Goal: Use online tool/utility: Utilize a website feature to perform a specific function

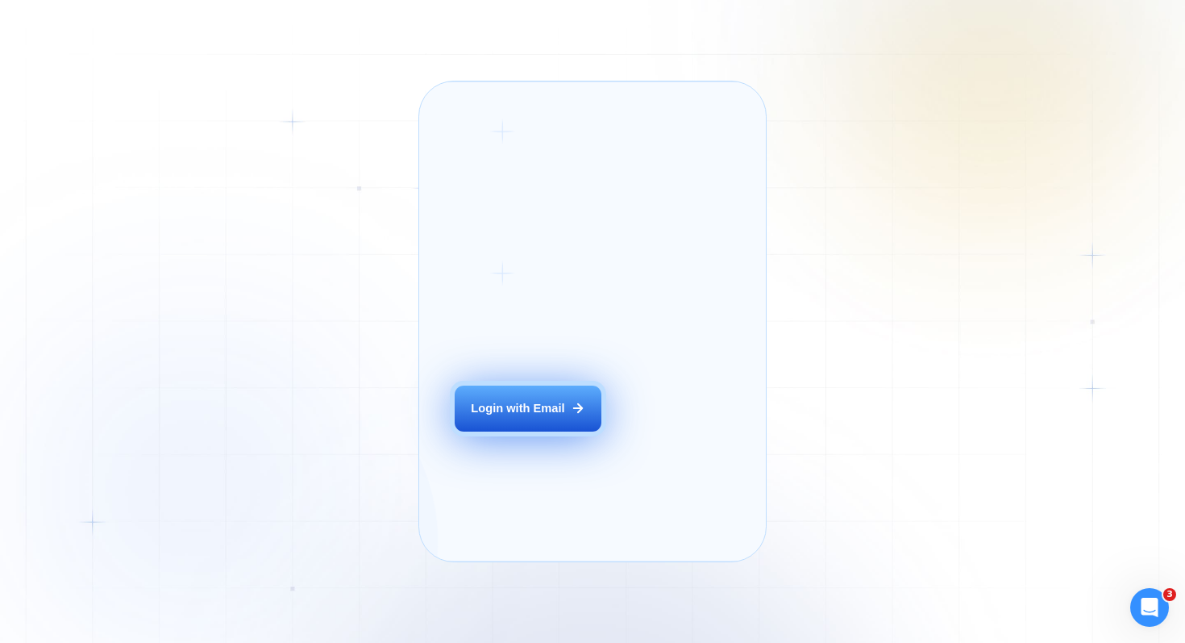
click at [522, 416] on div "Login with Email" at bounding box center [518, 408] width 94 height 16
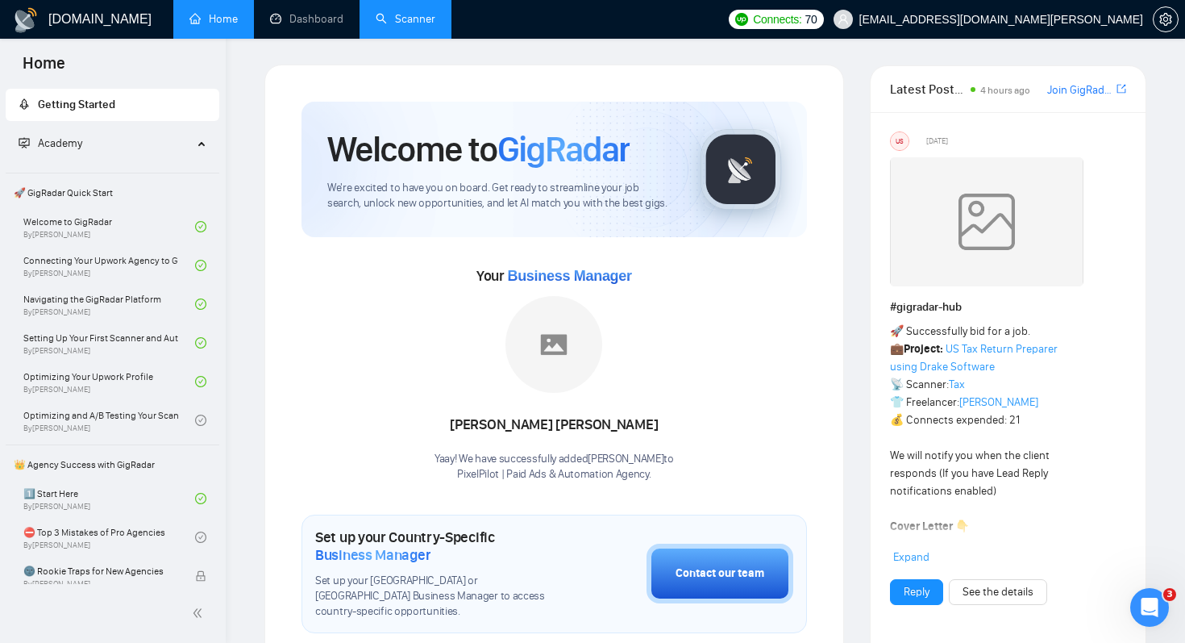
click at [410, 16] on link "Scanner" at bounding box center [406, 19] width 60 height 14
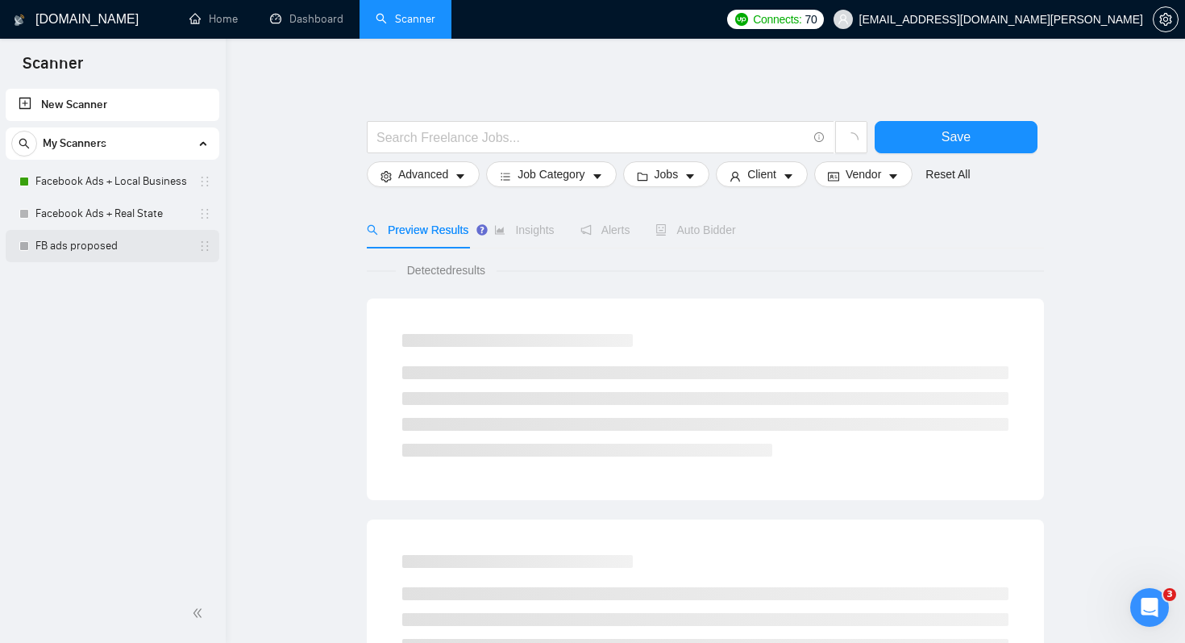
click at [119, 246] on link "FB ads proposed" at bounding box center [111, 246] width 153 height 32
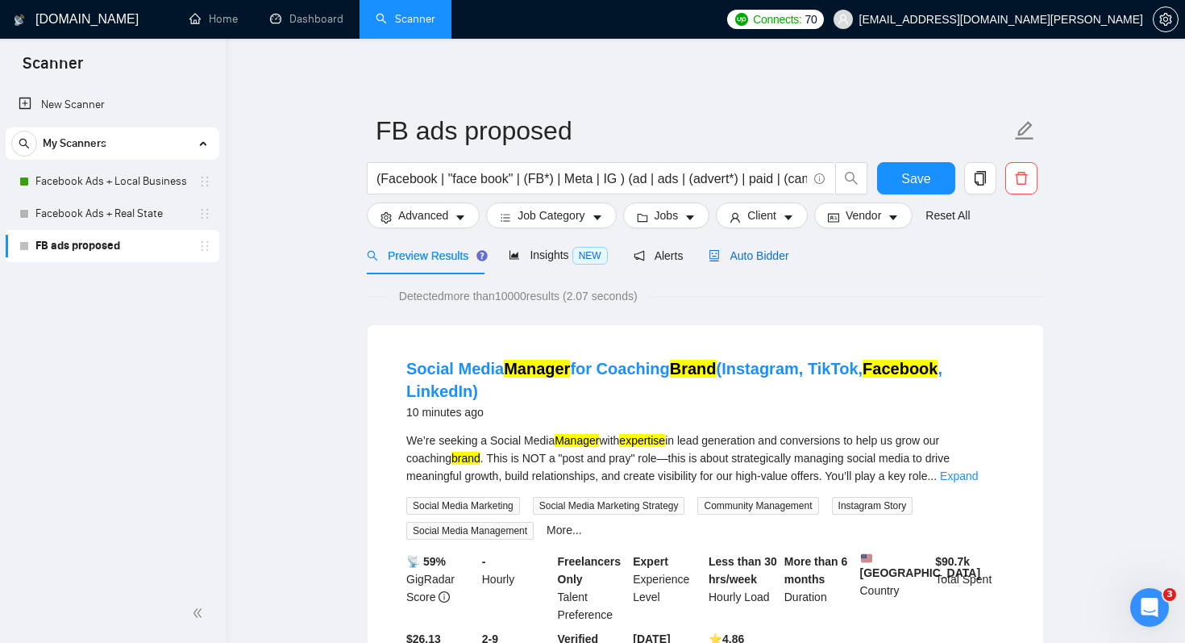
click at [771, 260] on span "Auto Bidder" at bounding box center [749, 255] width 80 height 13
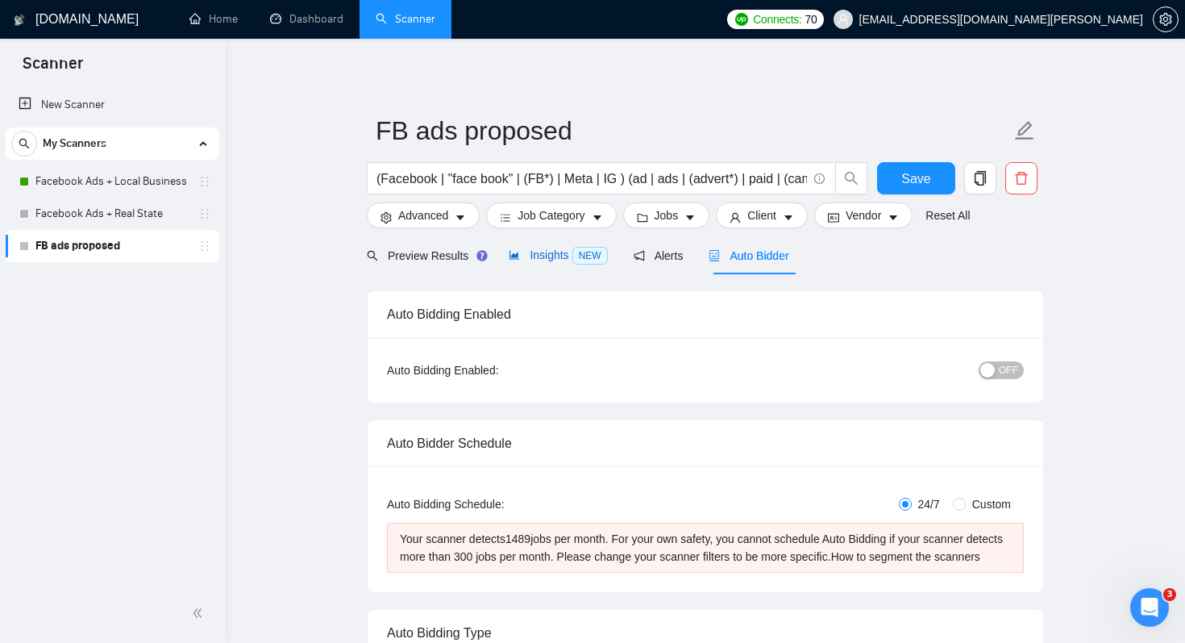
click at [551, 258] on span "Insights NEW" at bounding box center [558, 254] width 98 height 13
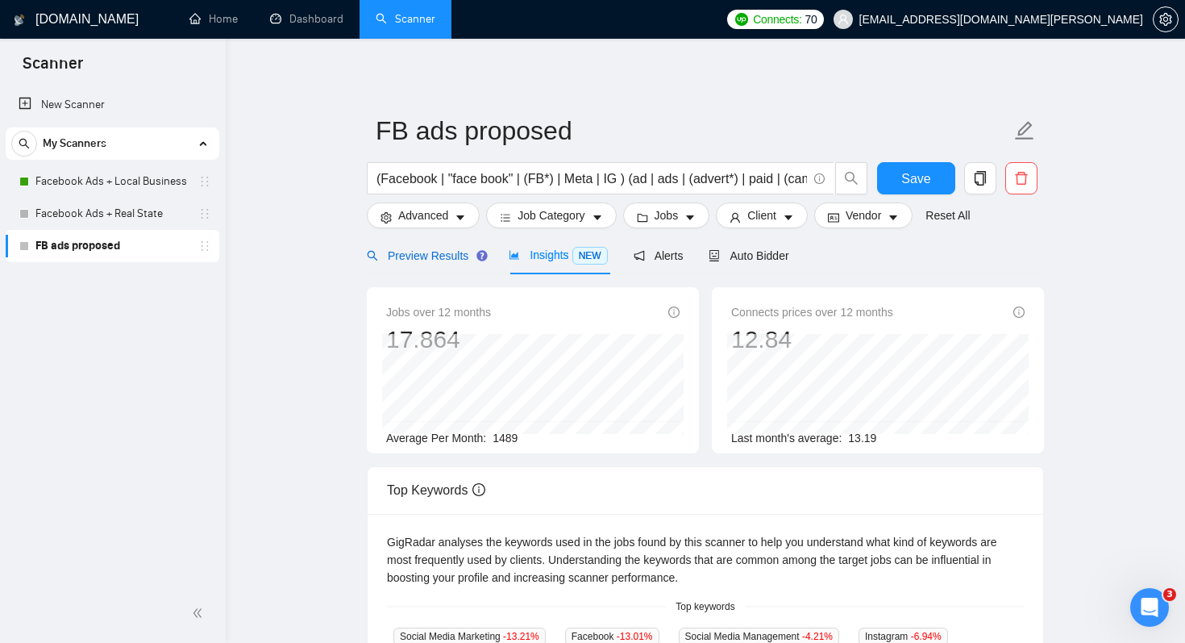
click at [432, 255] on span "Preview Results" at bounding box center [425, 255] width 116 height 13
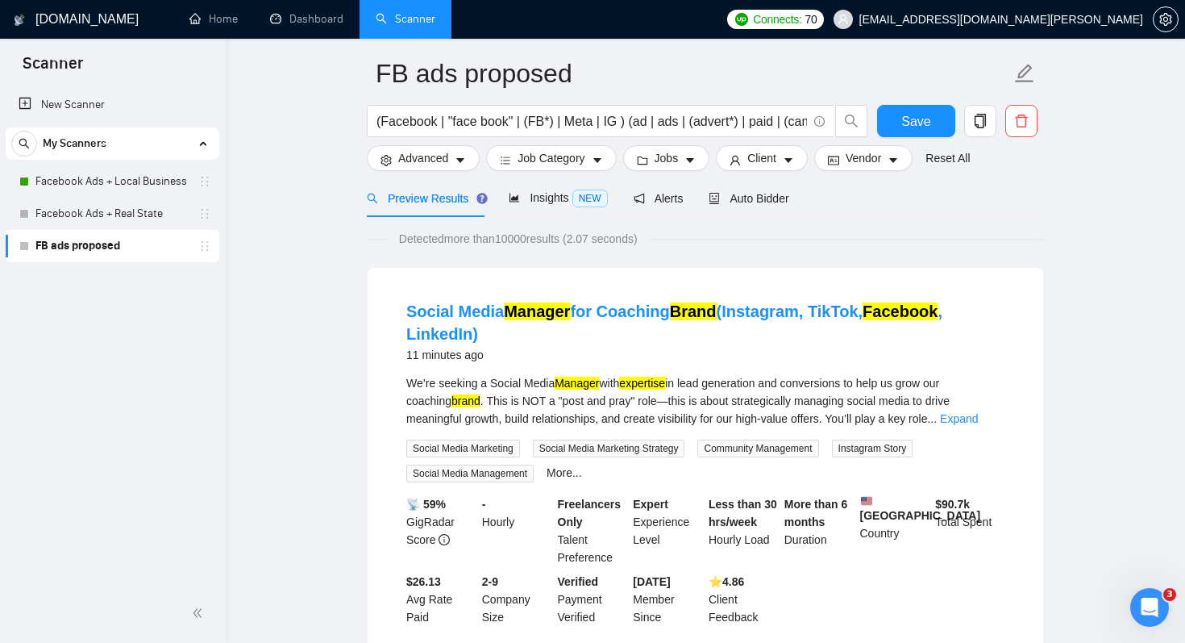
scroll to position [59, 0]
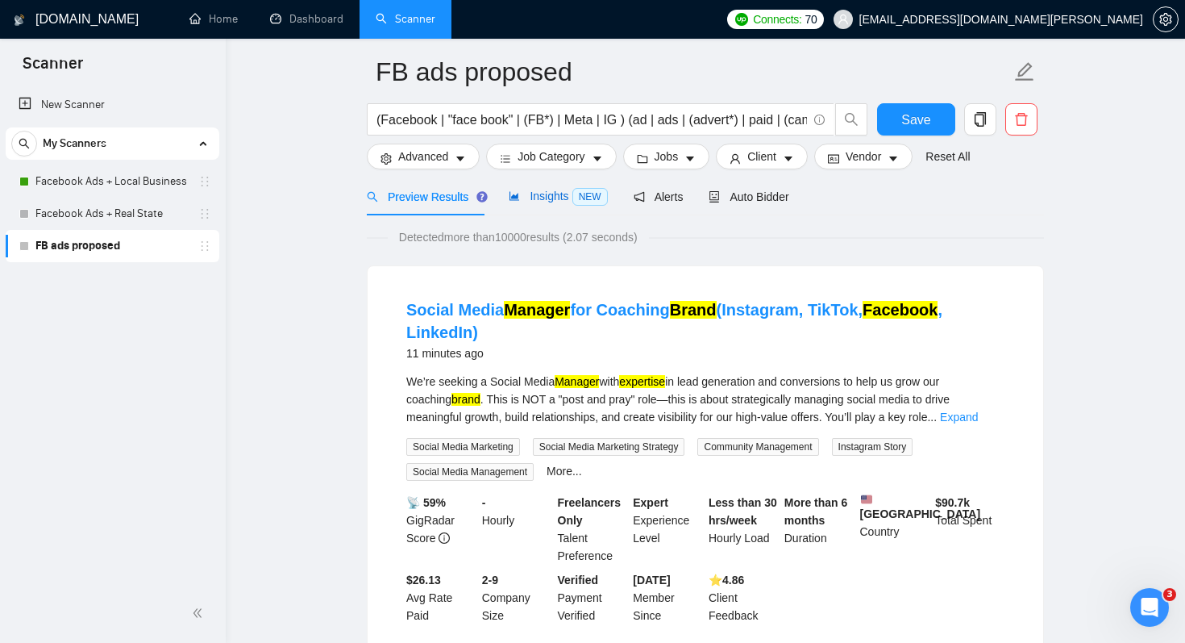
click at [544, 192] on span "Insights NEW" at bounding box center [558, 196] width 98 height 13
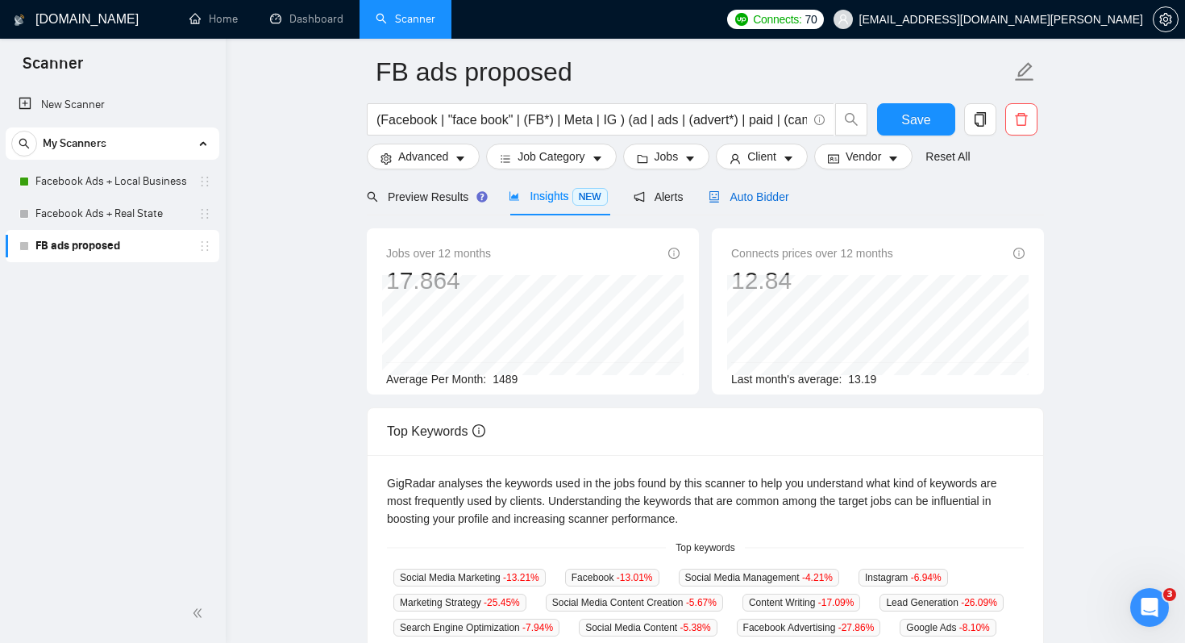
click at [786, 200] on span "Auto Bidder" at bounding box center [749, 196] width 80 height 13
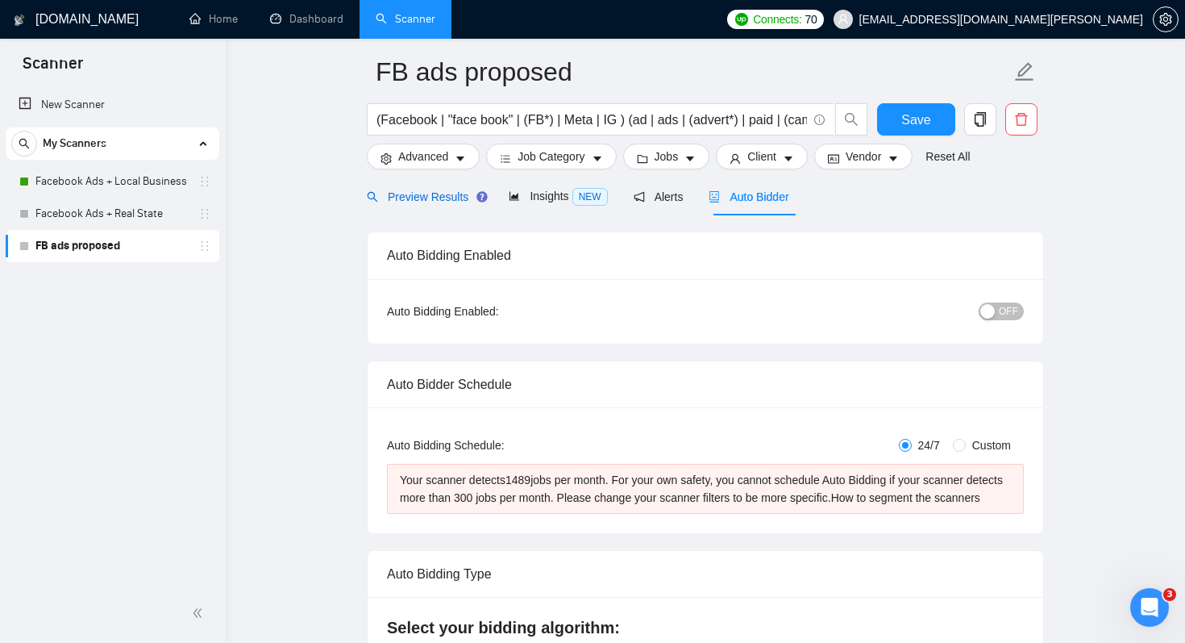
click at [438, 194] on span "Preview Results" at bounding box center [425, 196] width 116 height 13
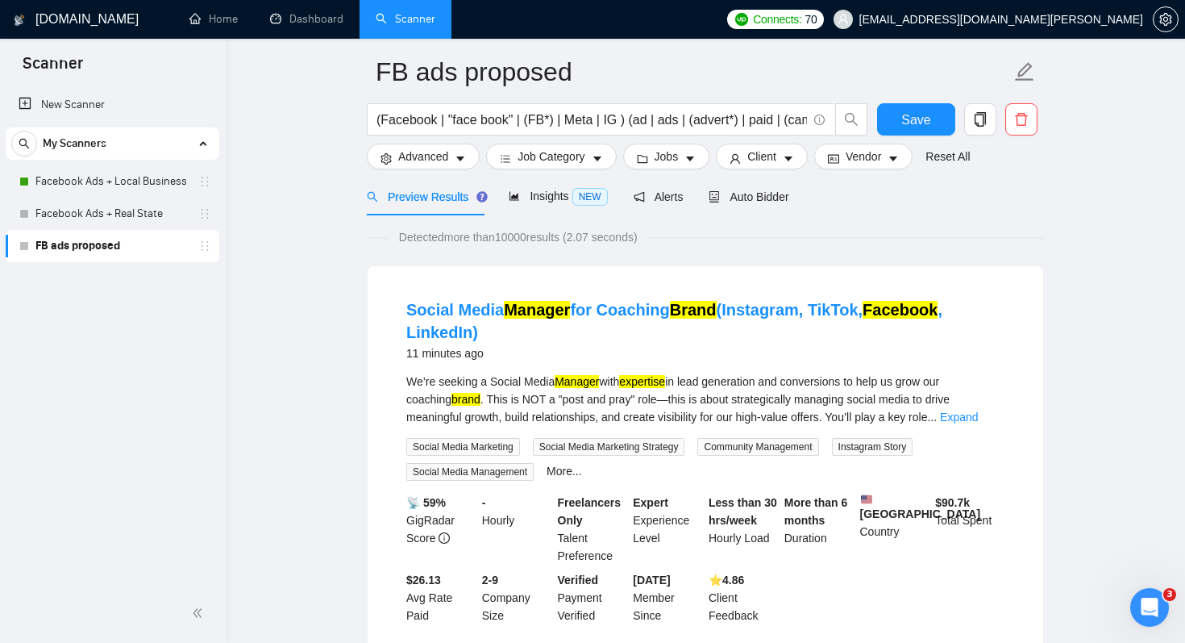
scroll to position [84, 0]
